Goal: Book appointment/travel/reservation

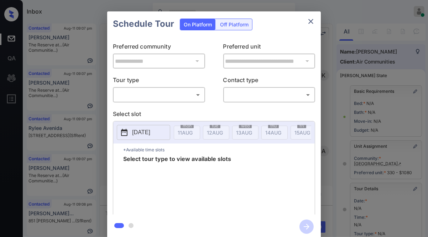
scroll to position [112, 0]
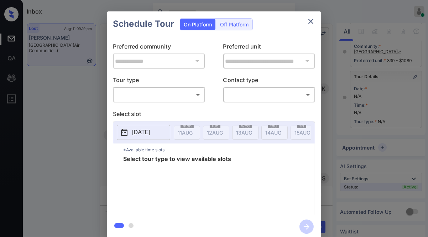
click at [152, 96] on body "Inbox Jezcil Usanastre Online Set yourself offline Set yourself on break Profil…" at bounding box center [214, 118] width 428 height 237
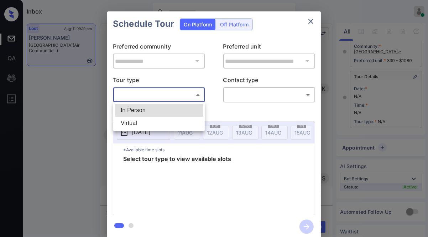
click at [151, 115] on li "In Person" at bounding box center [159, 110] width 88 height 13
type input "********"
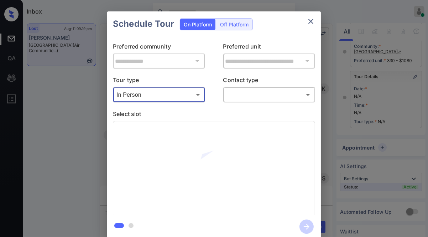
click at [228, 96] on body "Inbox Jezcil Usanastre Online Set yourself offline Set yourself on break Profil…" at bounding box center [214, 118] width 428 height 237
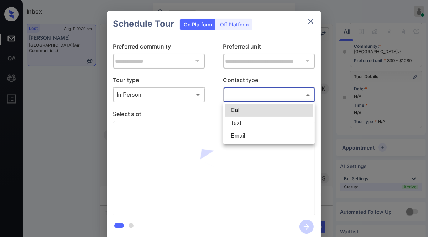
click at [237, 122] on li "Text" at bounding box center [269, 123] width 88 height 13
type input "****"
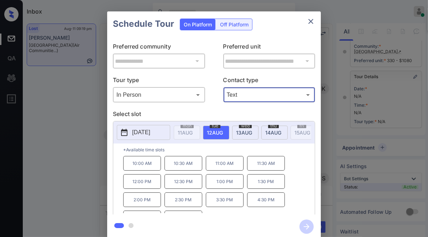
click at [193, 132] on span "13 AUG" at bounding box center [185, 132] width 15 height 6
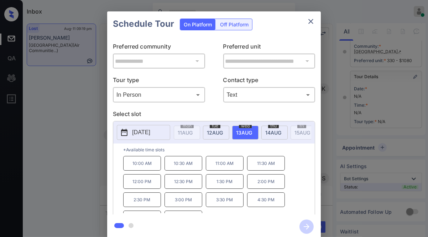
click at [158, 137] on button "2025-08-13" at bounding box center [143, 132] width 53 height 15
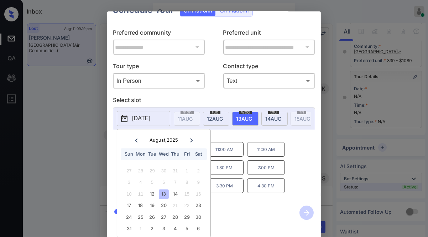
scroll to position [20, 0]
click at [82, 168] on div "**********" at bounding box center [214, 125] width 428 height 250
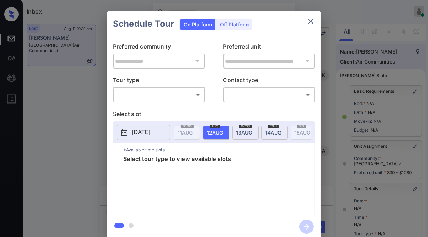
scroll to position [112, 0]
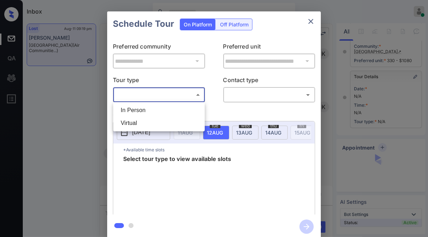
click at [153, 95] on body "Inbox Jezcil Usanastre Online Set yourself offline Set yourself on break Profil…" at bounding box center [214, 118] width 428 height 237
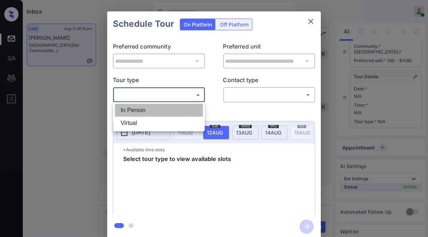
click at [150, 105] on li "In Person" at bounding box center [159, 110] width 88 height 13
type input "********"
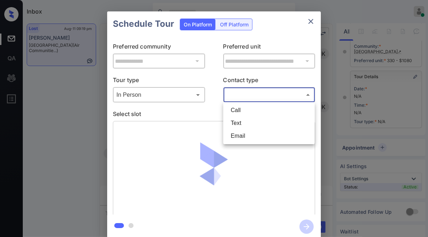
click at [240, 88] on body "Inbox Jezcil Usanastre Online Set yourself offline Set yourself on break Profil…" at bounding box center [214, 118] width 428 height 237
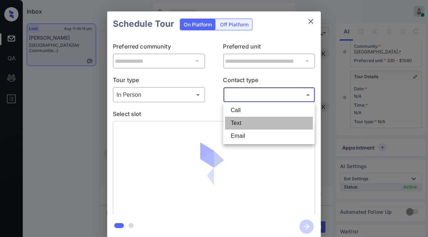
click at [246, 120] on li "Text" at bounding box center [269, 123] width 88 height 13
type input "****"
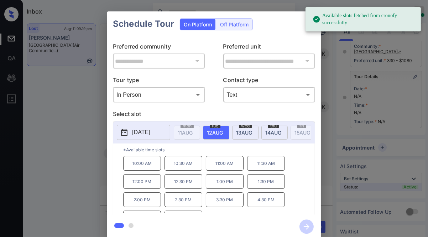
click at [252, 125] on div "wed 13 AUG" at bounding box center [245, 132] width 26 height 14
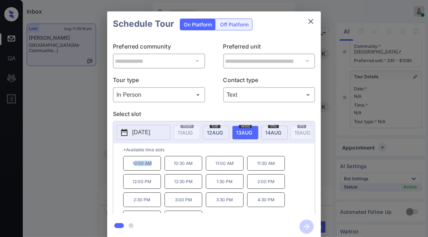
drag, startPoint x: 137, startPoint y: 165, endPoint x: 150, endPoint y: 162, distance: 12.9
click at [153, 165] on p "10:00 AM" at bounding box center [142, 163] width 38 height 15
copy p "0:00 AM"
click at [122, 173] on div "*Available time slots 10:00 AM 10:30 AM 11:00 AM 11:30 AM 12:00 PM 12:30 PM 1:3…" at bounding box center [214, 179] width 202 height 73
drag, startPoint x: 140, startPoint y: 164, endPoint x: 148, endPoint y: 148, distance: 17.9
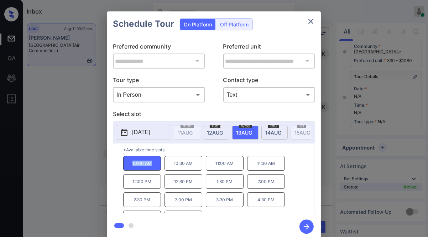
click at [159, 162] on div "*Available time slots 10:00 AM 10:30 AM 11:00 AM 11:30 AM 12:00 PM 12:30 PM 1:3…" at bounding box center [214, 179] width 202 height 73
copy p "10:00 AM"
drag, startPoint x: 149, startPoint y: 134, endPoint x: 147, endPoint y: 152, distance: 18.2
click at [148, 139] on div "2025-08-13" at bounding box center [143, 132] width 53 height 15
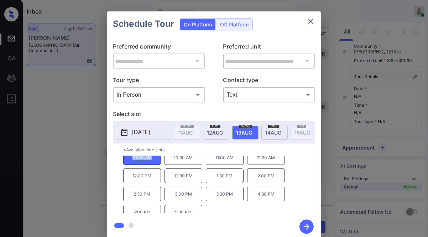
scroll to position [11, 0]
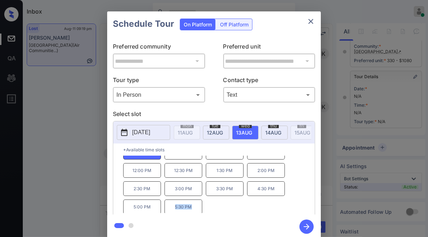
drag, startPoint x: 173, startPoint y: 207, endPoint x: 199, endPoint y: 207, distance: 25.7
click at [199, 207] on p "5:30 PM" at bounding box center [184, 206] width 38 height 15
copy p "5:30 PM"
click at [62, 169] on div "**********" at bounding box center [214, 125] width 428 height 250
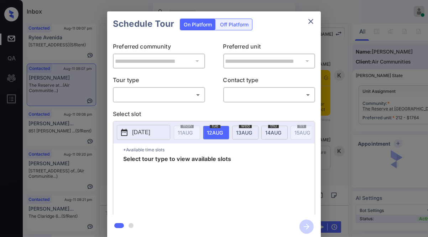
scroll to position [1246, 0]
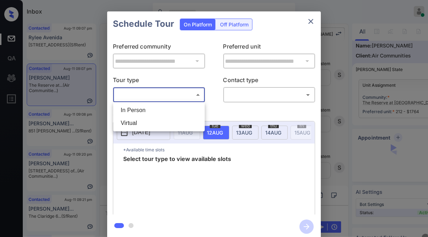
click at [178, 94] on body "Inbox Jezcil Usanastre Online Set yourself offline Set yourself on break Profil…" at bounding box center [214, 118] width 428 height 237
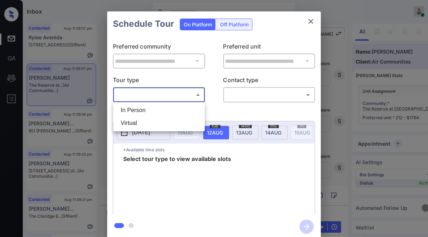
scroll to position [2, 0]
click at [151, 102] on ul "In Person Virtual" at bounding box center [159, 116] width 92 height 29
click at [149, 109] on li "In Person" at bounding box center [159, 110] width 88 height 13
type input "********"
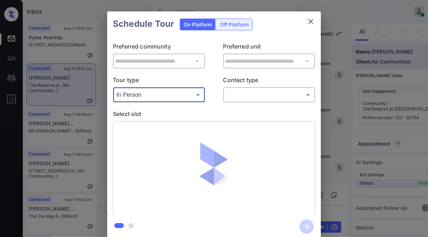
click at [261, 84] on p "Contact type" at bounding box center [269, 81] width 92 height 11
click at [259, 99] on body "Inbox Jezcil Usanastre Online Set yourself offline Set yourself on break Profil…" at bounding box center [214, 118] width 428 height 237
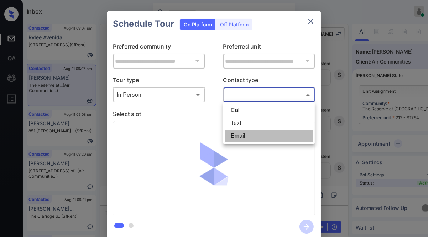
click at [237, 134] on li "Email" at bounding box center [269, 135] width 88 height 13
type input "*****"
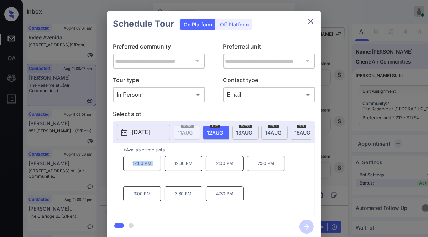
drag, startPoint x: 114, startPoint y: 173, endPoint x: 167, endPoint y: 164, distance: 54.2
click at [170, 166] on div "*Available time slots 12:00 PM 12:30 PM 2:00 PM 2:30 PM 3:00 PM 3:30 PM 4:30 PM" at bounding box center [214, 179] width 202 height 73
copy p "12:00 PM"
click at [98, 134] on div "**********" at bounding box center [214, 125] width 428 height 250
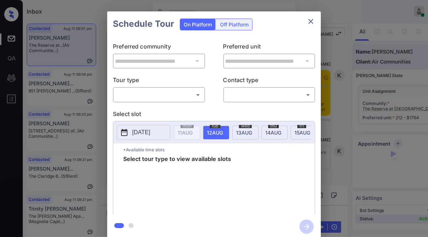
scroll to position [824, 0]
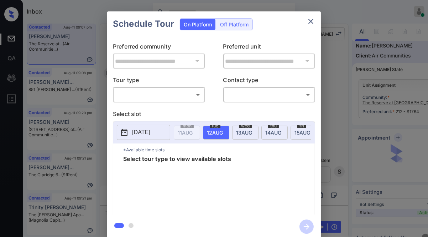
click at [139, 101] on div "​ ​" at bounding box center [159, 94] width 92 height 15
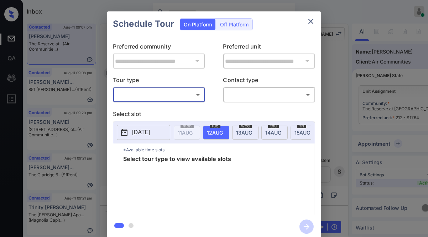
scroll to position [2, 0]
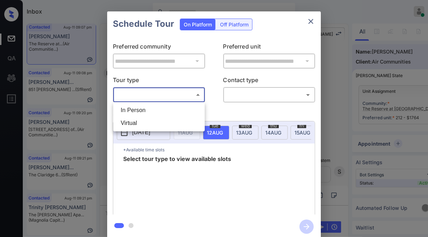
click at [154, 97] on body "Inbox Jezcil Usanastre Online Set yourself offline Set yourself on break Profil…" at bounding box center [214, 118] width 428 height 237
drag, startPoint x: 150, startPoint y: 113, endPoint x: 165, endPoint y: 103, distance: 18.3
click at [150, 112] on li "In Person" at bounding box center [159, 110] width 88 height 13
type input "********"
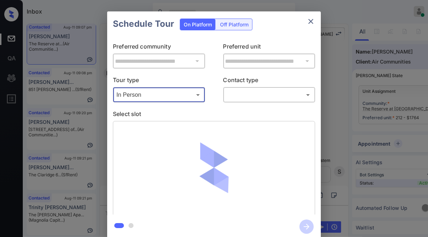
drag, startPoint x: 277, startPoint y: 87, endPoint x: 276, endPoint y: 91, distance: 4.4
click at [278, 87] on div "​ ​" at bounding box center [269, 94] width 92 height 15
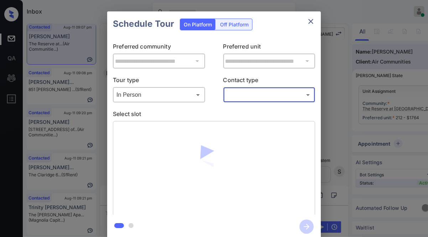
click at [276, 92] on body "Inbox Jezcil Usanastre Online Set yourself offline Set yourself on break Profil…" at bounding box center [214, 118] width 428 height 237
click at [251, 138] on li "Email" at bounding box center [269, 135] width 88 height 13
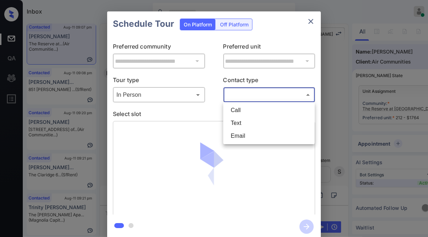
type input "*****"
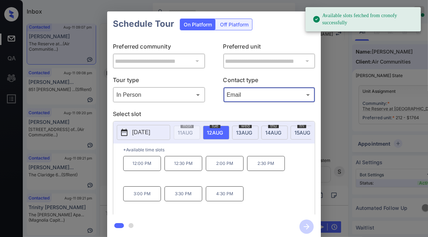
click at [139, 168] on p "12:00 PM" at bounding box center [142, 163] width 38 height 15
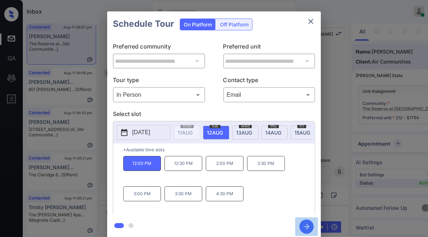
click at [309, 222] on icon "button" at bounding box center [307, 226] width 14 height 14
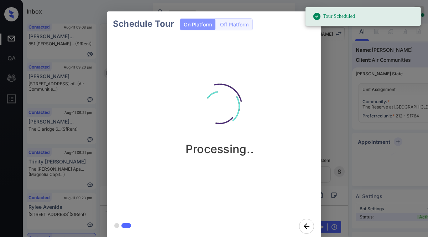
scroll to position [6, 0]
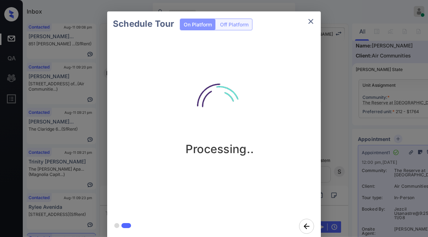
click at [29, 113] on div "Schedule Tour On Platform Off Platform Processing.." at bounding box center [214, 125] width 428 height 250
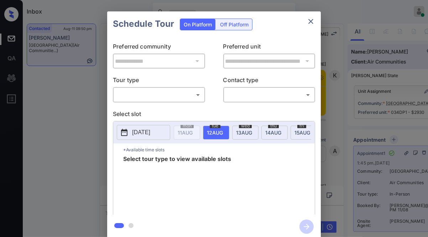
scroll to position [711, 0]
click at [327, 89] on div "**********" at bounding box center [214, 125] width 428 height 250
